Goal: Transaction & Acquisition: Book appointment/travel/reservation

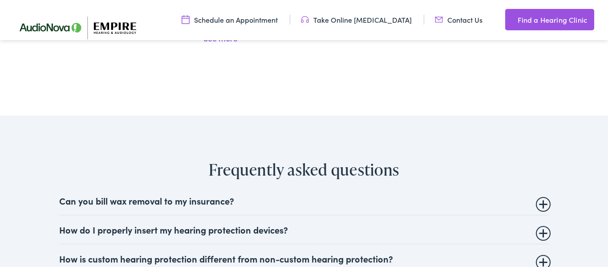
scroll to position [2134, 0]
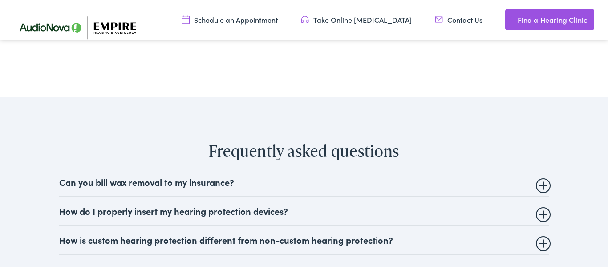
click at [546, 176] on summary "Can you bill wax removal to my insurance?" at bounding box center [304, 181] width 490 height 11
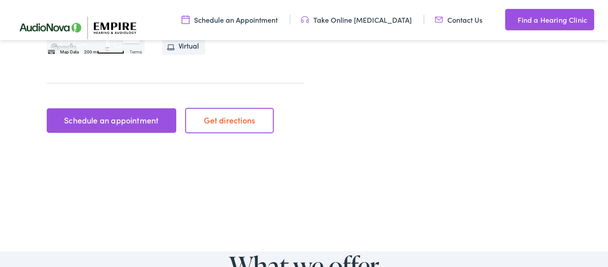
scroll to position [376, 0]
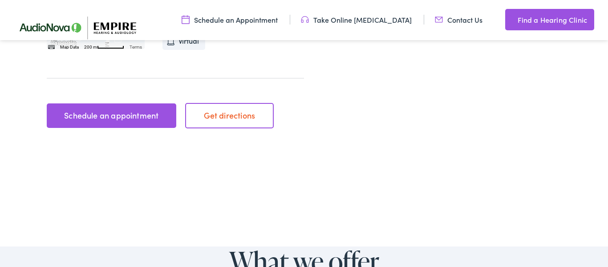
click at [272, 24] on link "Schedule an Appointment" at bounding box center [230, 20] width 96 height 10
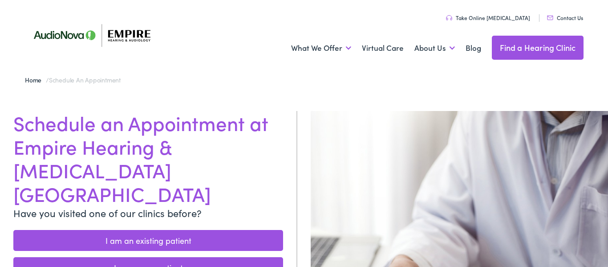
click at [166, 257] on link "I am a new patient" at bounding box center [148, 267] width 270 height 21
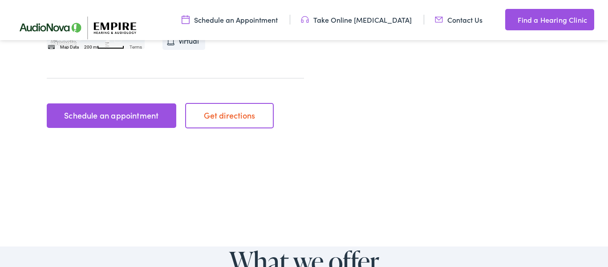
click at [162, 110] on link "Schedule an appointment" at bounding box center [111, 115] width 129 height 25
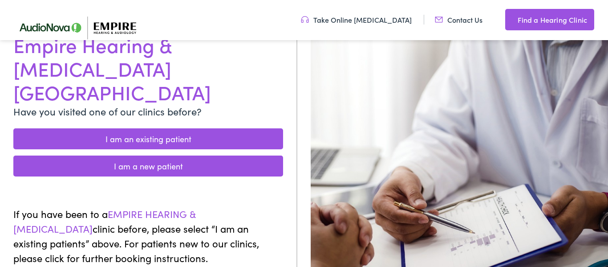
scroll to position [80, 0]
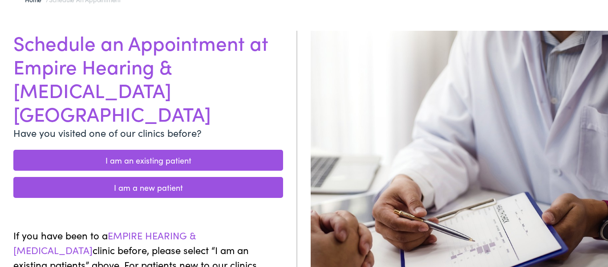
click at [154, 177] on link "I am a new patient" at bounding box center [148, 187] width 270 height 21
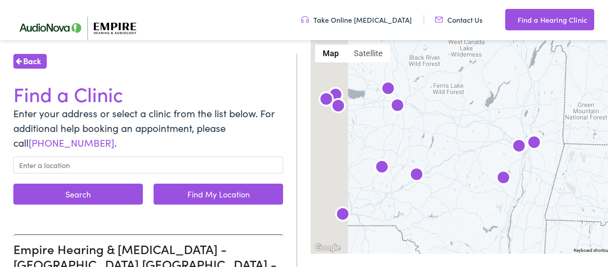
scroll to position [119, 0]
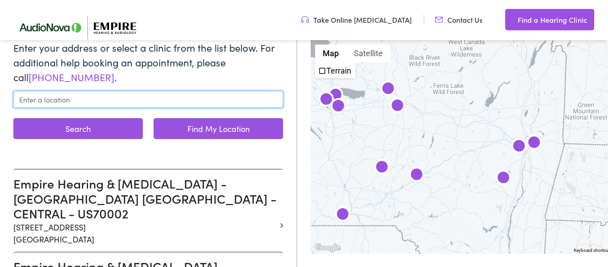
click at [201, 99] on input "text" at bounding box center [148, 99] width 270 height 17
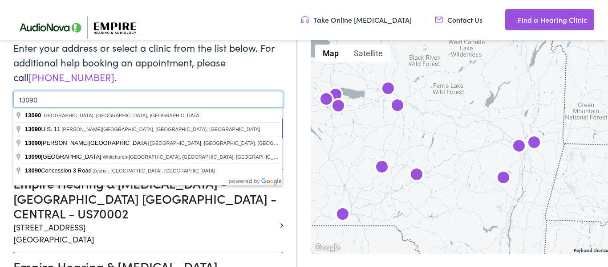
type input "13090"
click at [13, 118] on button "Search" at bounding box center [77, 128] width 129 height 21
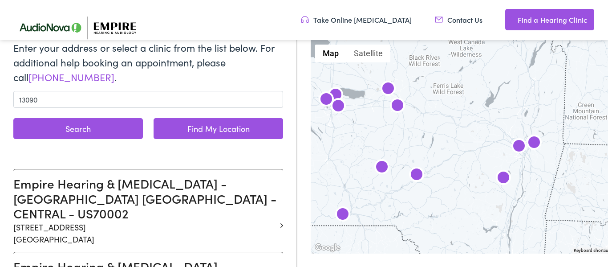
click at [65, 127] on button "Search" at bounding box center [77, 128] width 129 height 21
click at [84, 134] on button "Search" at bounding box center [77, 128] width 129 height 21
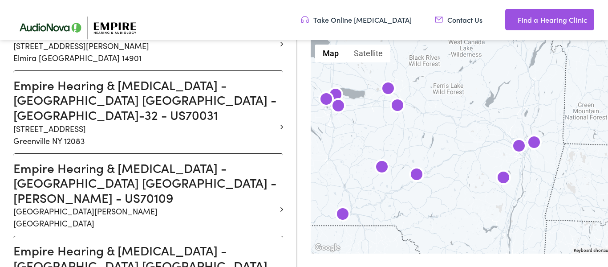
scroll to position [1002, 0]
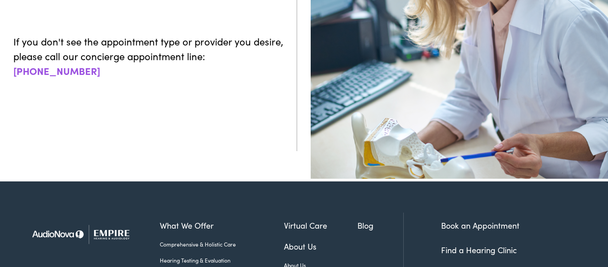
scroll to position [63, 0]
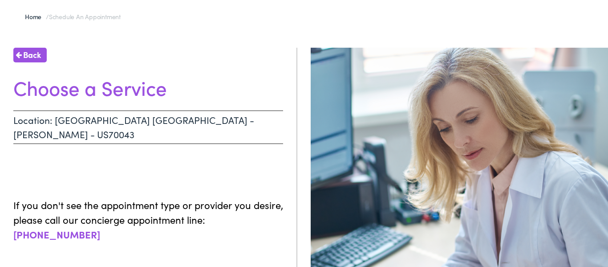
click at [149, 93] on h1 "Choose a Service" at bounding box center [148, 88] width 270 height 24
click at [30, 54] on span "Back" at bounding box center [32, 55] width 18 height 12
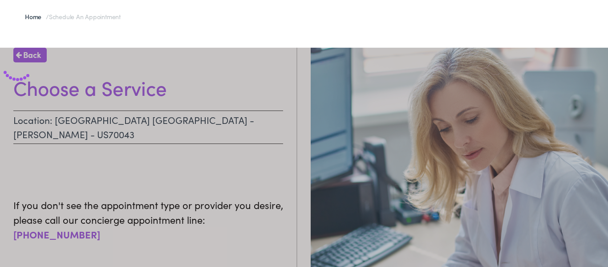
click at [30, 54] on div at bounding box center [304, 196] width 608 height 297
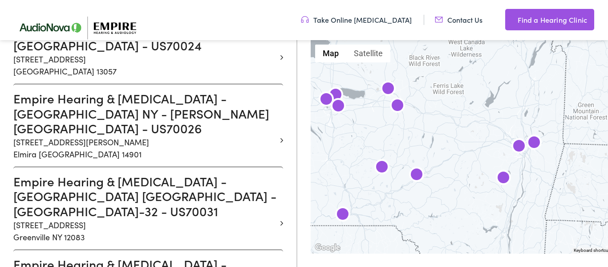
scroll to position [922, 0]
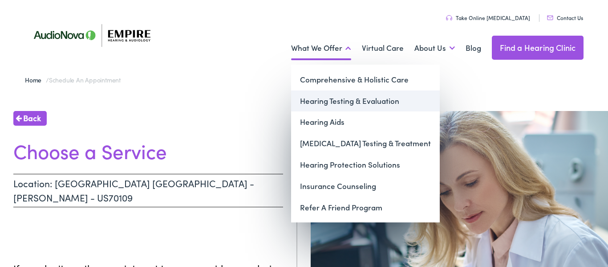
click at [341, 98] on link "Hearing Testing & Evaluation" at bounding box center [365, 100] width 149 height 21
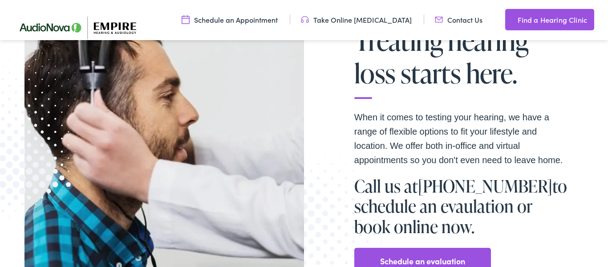
scroll to position [196, 0]
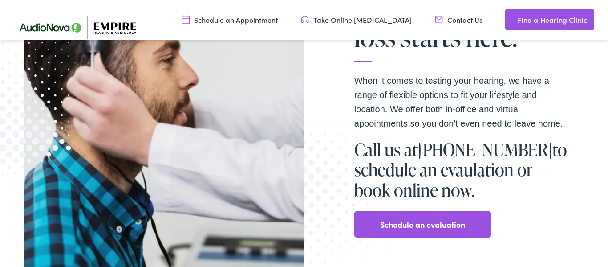
click at [481, 232] on div "Schedule an evaluation" at bounding box center [422, 224] width 137 height 26
click at [434, 226] on link "Schedule an evaluation" at bounding box center [422, 224] width 85 height 14
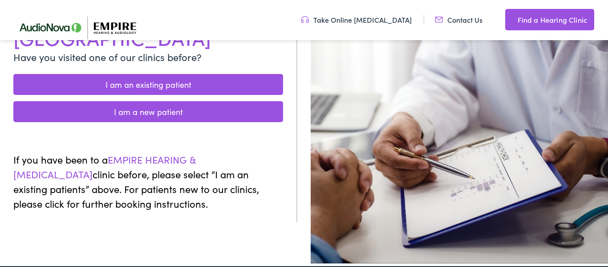
scroll to position [160, 0]
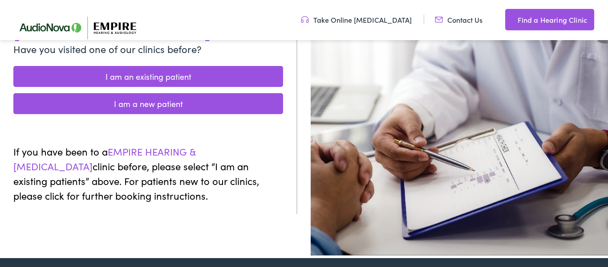
click at [154, 93] on link "I am a new patient" at bounding box center [148, 103] width 270 height 21
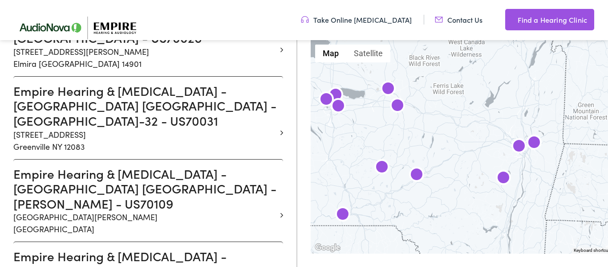
scroll to position [1009, 0]
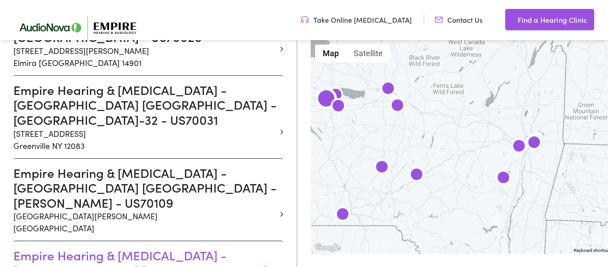
click at [82, 247] on h3 "Empire Hearing & [MEDICAL_DATA] - [GEOGRAPHIC_DATA] [GEOGRAPHIC_DATA] - [PERSON…" at bounding box center [144, 269] width 263 height 45
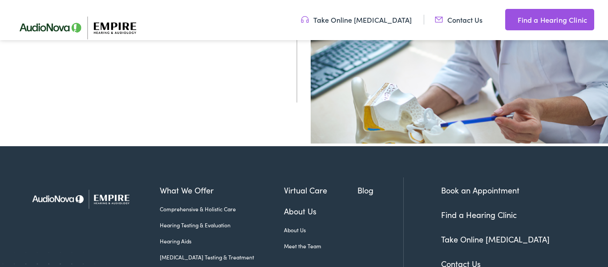
scroll to position [365, 0]
